Goal: Task Accomplishment & Management: Manage account settings

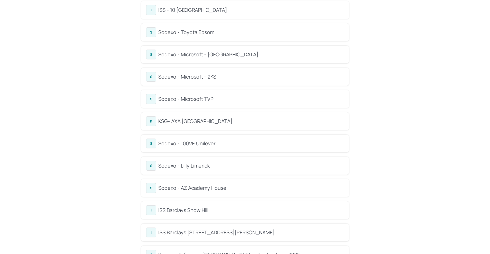
scroll to position [77, 0]
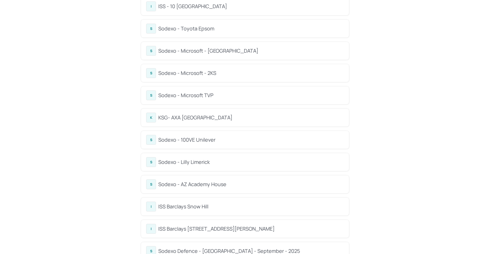
click at [200, 159] on div "Sodexo - Lilly Limerick" at bounding box center [250, 162] width 185 height 8
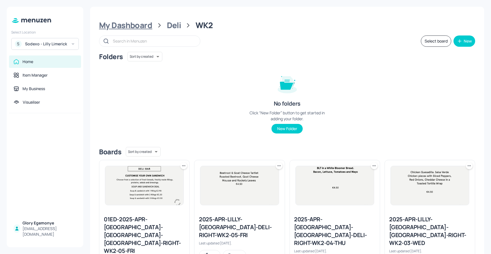
click at [136, 29] on div "My Dashboard" at bounding box center [125, 25] width 53 height 10
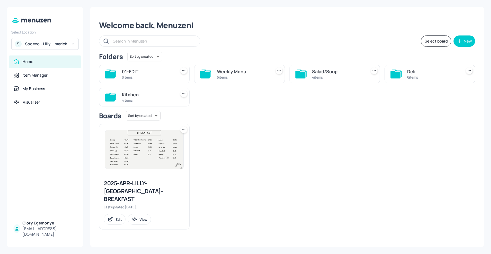
click at [396, 71] on icon at bounding box center [396, 75] width 10 height 8
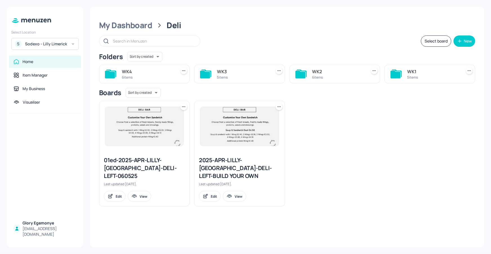
click at [116, 74] on div "WK4 6 items" at bounding box center [144, 74] width 91 height 19
click at [112, 75] on icon at bounding box center [110, 75] width 10 height 8
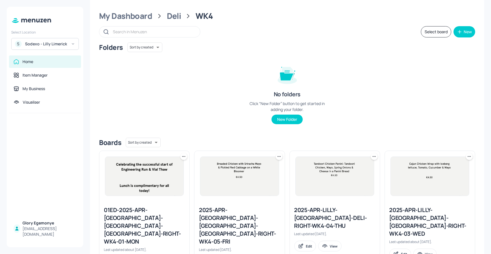
scroll to position [127, 0]
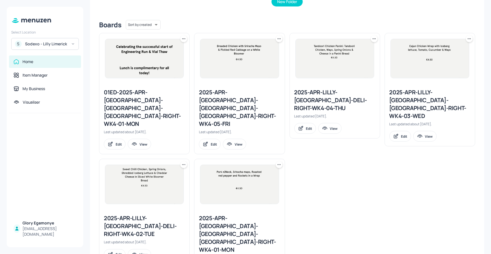
click at [251, 99] on div "2025-APR-[GEOGRAPHIC_DATA]-[GEOGRAPHIC_DATA]-[GEOGRAPHIC_DATA]-RIGHT-WK4-05-FRI" at bounding box center [239, 107] width 81 height 39
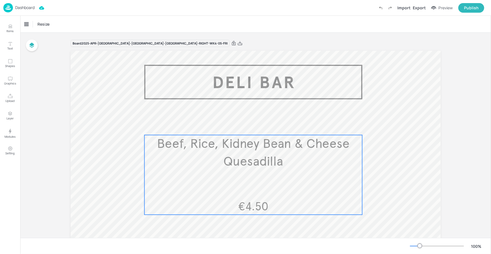
click at [197, 145] on span "Beef, Rice, Kidney Bean & Cheese Quesadilla" at bounding box center [253, 152] width 193 height 33
click at [248, 127] on icon "Edit Item" at bounding box center [249, 125] width 5 height 5
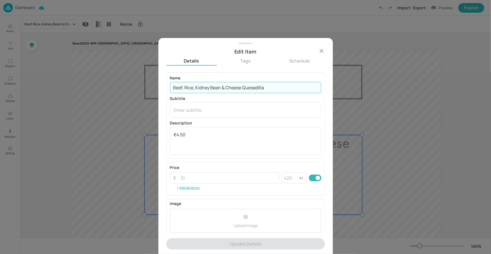
drag, startPoint x: 274, startPoint y: 84, endPoint x: 174, endPoint y: 86, distance: 100.2
click at [171, 86] on input "Beef, Rice, Kidney Bean & Cheese Quesadilla" at bounding box center [245, 87] width 151 height 11
drag, startPoint x: 265, startPoint y: 87, endPoint x: 156, endPoint y: 90, distance: 109.2
click at [156, 90] on div "Edit Item Details Tags Schedule Name Beef, Rice, Kidney Bean & Cheese Quesadill…" at bounding box center [245, 127] width 491 height 254
paste input "Chicken Caesar with rocket & sundried tomato on wholemeal [PERSON_NAME]"
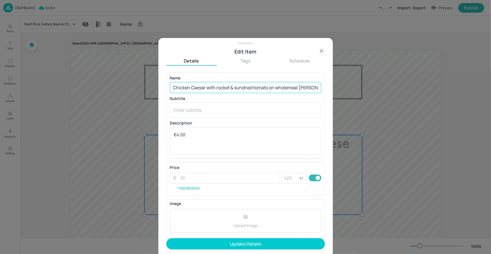
click at [218, 88] on input "Chicken Caesar with rocket & sundried tomato on wholemeal [PERSON_NAME]" at bounding box center [245, 87] width 151 height 11
click at [238, 88] on input "Chicken Caesar with Rocket & sundried tomato on wholemeal [PERSON_NAME]" at bounding box center [245, 87] width 151 height 11
click at [256, 88] on input "Chicken Caesar with Rocket & [PERSON_NAME] tomato on wholemeal [PERSON_NAME]" at bounding box center [245, 87] width 151 height 11
click at [281, 86] on input "Chicken Caesar with Rocket & Sundried Tomato on wholemeal [PERSON_NAME]" at bounding box center [245, 87] width 151 height 11
click at [304, 88] on input "Chicken Caesar with Rocket & Sundried Tomato on Wholemeal [PERSON_NAME]" at bounding box center [245, 87] width 151 height 11
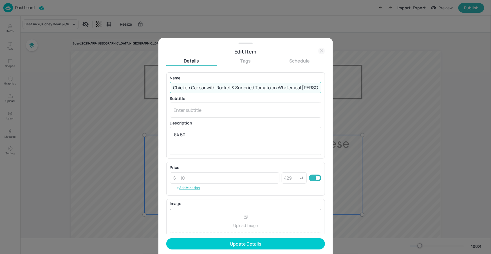
drag, startPoint x: 304, startPoint y: 86, endPoint x: 320, endPoint y: 87, distance: 16.9
click at [322, 87] on div "Name Chicken Caesar with Rocket & Sundried Tomato on Wholemeal [PERSON_NAME] ​ …" at bounding box center [245, 115] width 159 height 86
click at [315, 89] on input "Chicken Caesar with Rocket & Sundried Tomato on Wholemeal [PERSON_NAME]" at bounding box center [245, 87] width 151 height 11
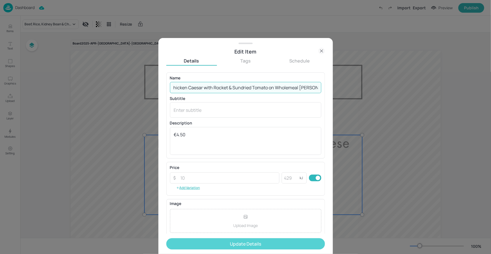
type input "Chicken Caesar with Rocket & Sundried Tomato on Wholemeal [PERSON_NAME]"
click at [253, 245] on button "Update Details" at bounding box center [245, 243] width 159 height 11
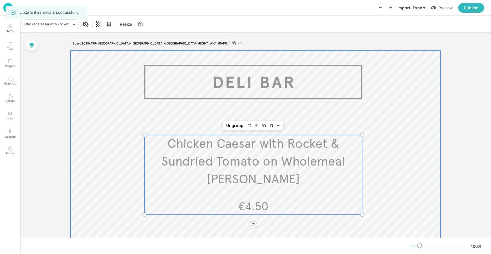
click at [281, 229] on div at bounding box center [256, 203] width 370 height 304
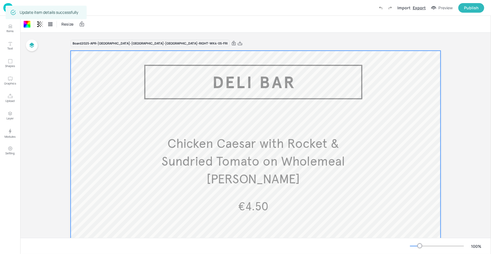
click at [425, 8] on div "Export" at bounding box center [419, 8] width 13 height 6
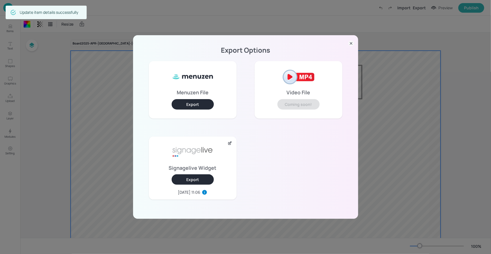
click at [201, 174] on button "Export" at bounding box center [193, 179] width 42 height 10
